Goal: Check status: Check status

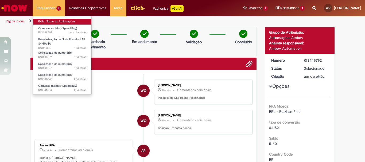
click at [52, 22] on link "Exibir Todas as Solicitações" at bounding box center [62, 22] width 59 height 6
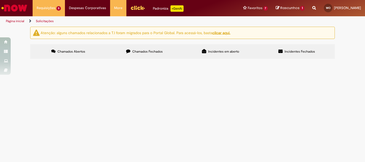
click at [135, 50] on span "Chamados Fechados" at bounding box center [147, 51] width 30 height 4
click at [0, 0] on span "Coloquei os valores conforme orçamento, mas o calcula não está correto. O valor…" at bounding box center [0, 0] width 0 height 0
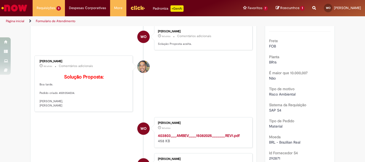
scroll to position [138, 0]
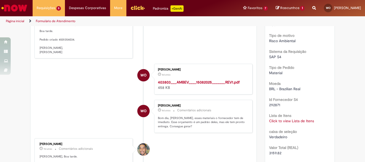
click at [277, 121] on link "Click to view Lista de Itens" at bounding box center [291, 121] width 45 height 5
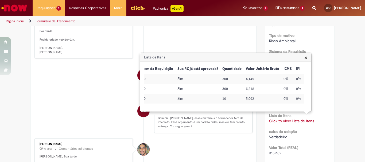
scroll to position [0, 30]
click at [92, 108] on ul "WO [PERSON_NAME] 8d atrás 8 dias atrás Comentários adicionais Pesquisa de Satis…" at bounding box center [144, 152] width 218 height 431
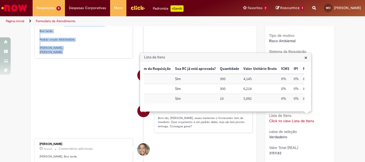
scroll to position [111, 0]
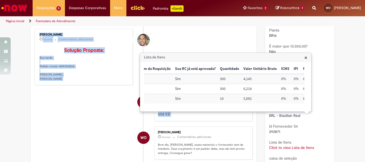
click at [67, 76] on p "Solução Proposta: Boa tarde. Pedido criado 4501354034. [PERSON_NAME], [PERSON_N…" at bounding box center [84, 64] width 89 height 33
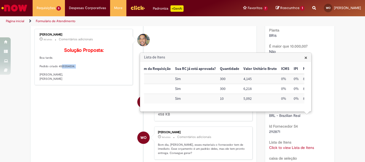
click at [67, 76] on p "Solução Proposta: Boa tarde. Pedido criado 4501354034. [PERSON_NAME], [PERSON_N…" at bounding box center [84, 64] width 89 height 33
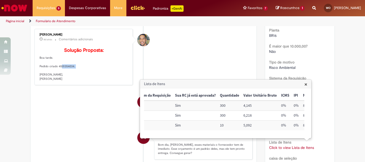
copy p "4501354034"
